Goal: Task Accomplishment & Management: Use online tool/utility

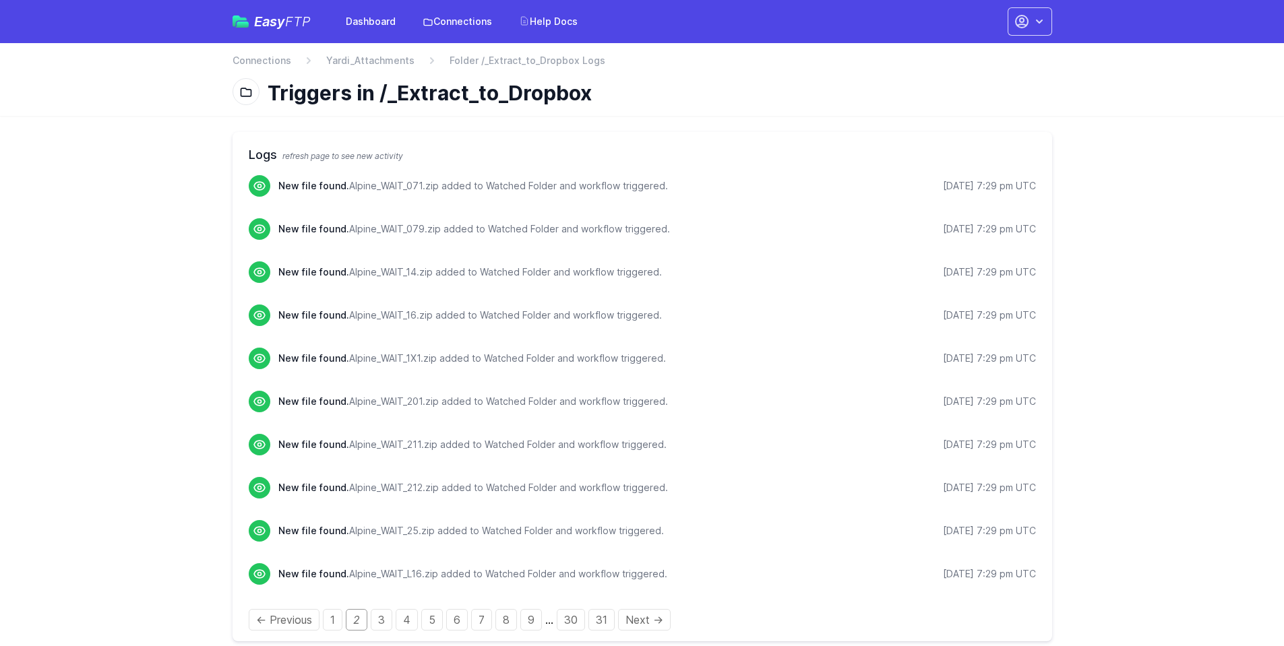
click at [152, 530] on main "Logs refresh page to see new activity New file found. Alpine_WAIT_071.zip added…" at bounding box center [642, 387] width 1284 height 542
click at [373, 621] on link "3" at bounding box center [382, 620] width 22 height 22
click at [411, 620] on link "4" at bounding box center [406, 620] width 22 height 22
click at [430, 628] on link "5" at bounding box center [431, 620] width 22 height 22
click at [410, 621] on link "4" at bounding box center [406, 620] width 22 height 22
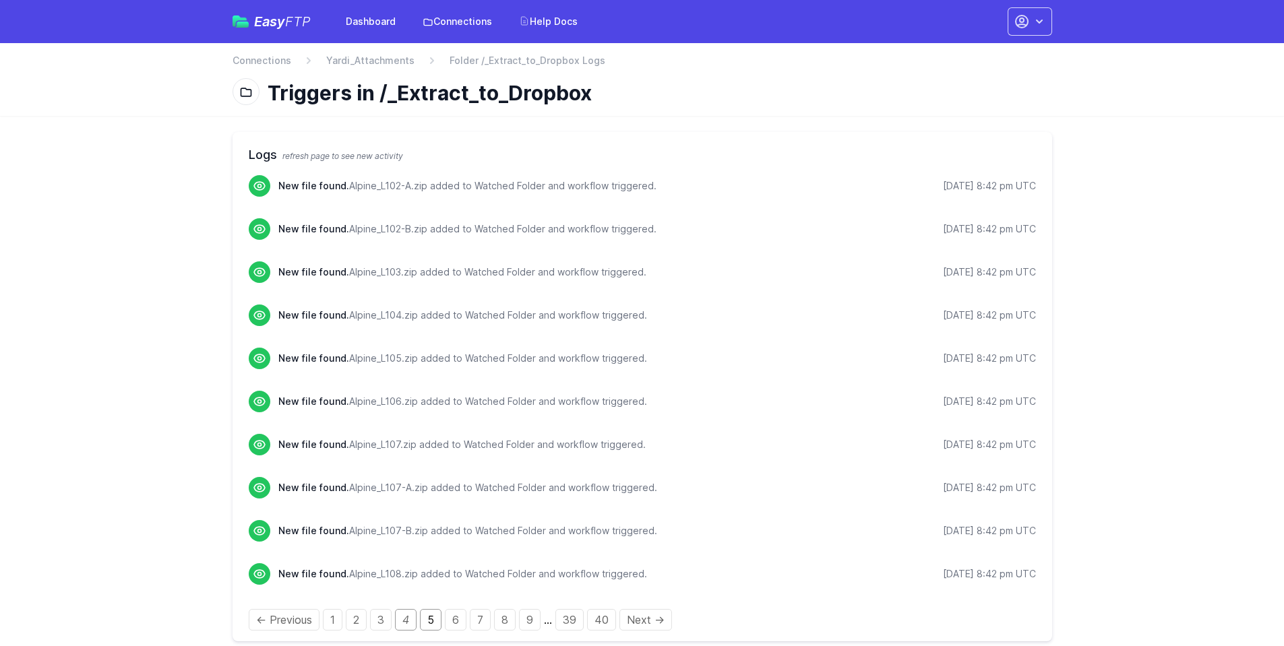
click at [427, 621] on link "5" at bounding box center [431, 620] width 22 height 22
click at [478, 619] on link "7" at bounding box center [480, 620] width 21 height 22
click at [505, 621] on link "8" at bounding box center [506, 620] width 22 height 22
click at [530, 625] on link "9" at bounding box center [530, 620] width 22 height 22
drag, startPoint x: 0, startPoint y: 0, endPoint x: 558, endPoint y: 619, distance: 833.5
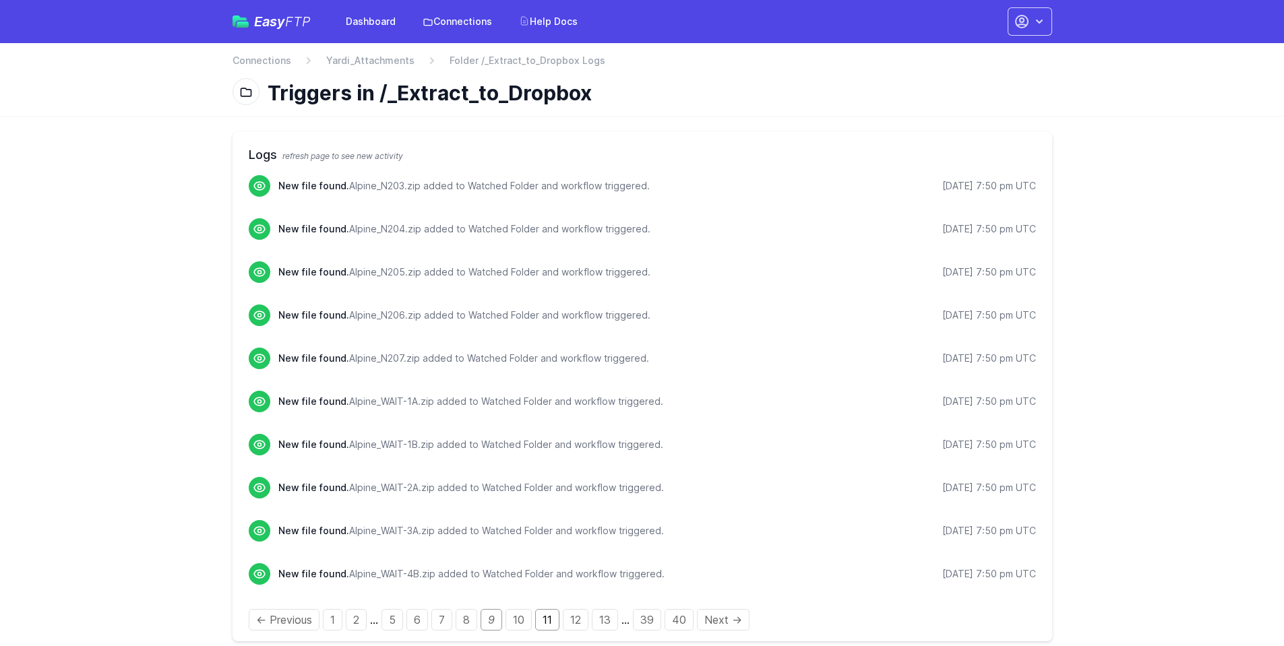
click at [558, 619] on link "11" at bounding box center [547, 620] width 24 height 22
click at [534, 620] on link "12" at bounding box center [526, 620] width 26 height 22
click at [340, 621] on link "1" at bounding box center [333, 620] width 20 height 22
